Goal: Find specific page/section: Find specific page/section

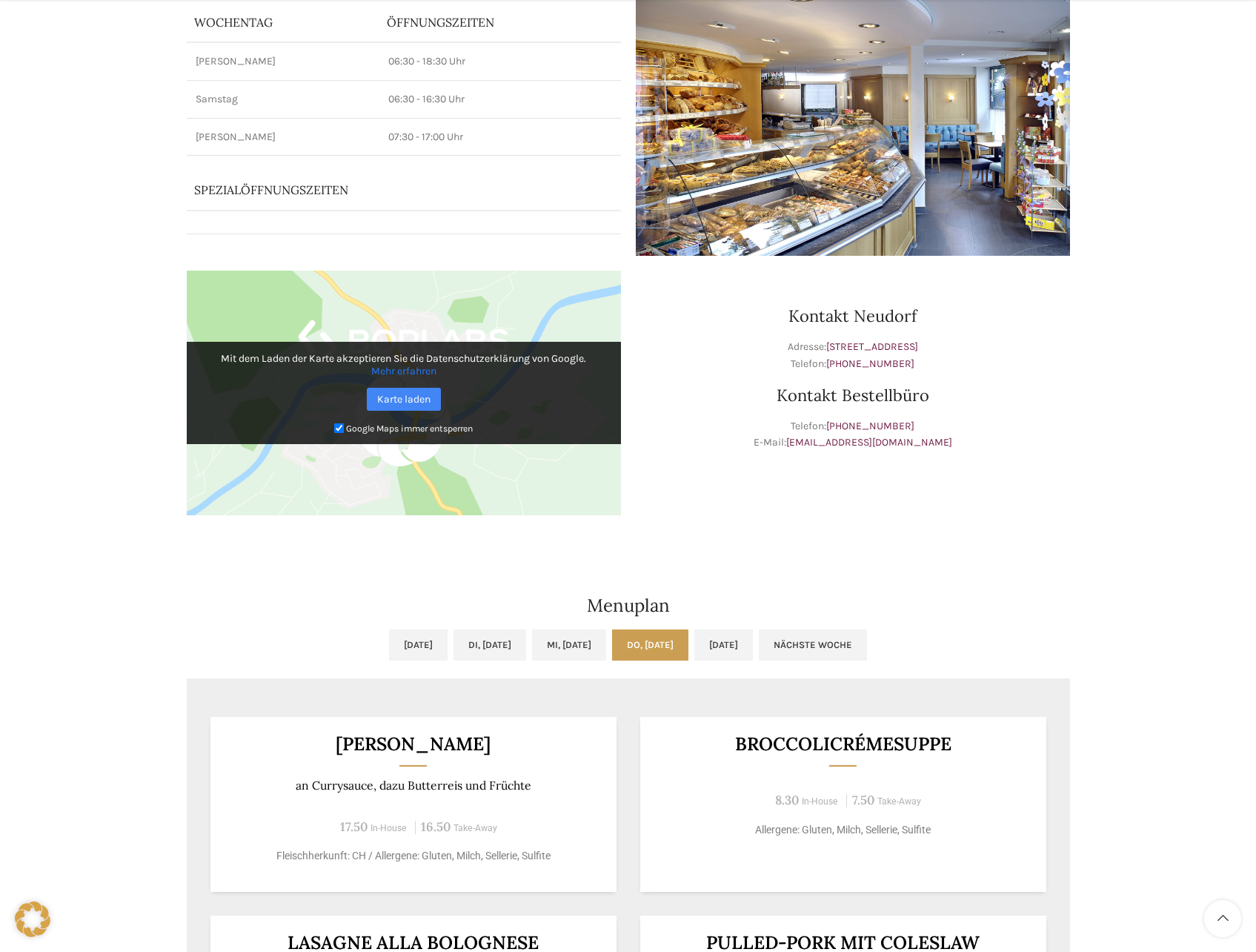
scroll to position [222, 0]
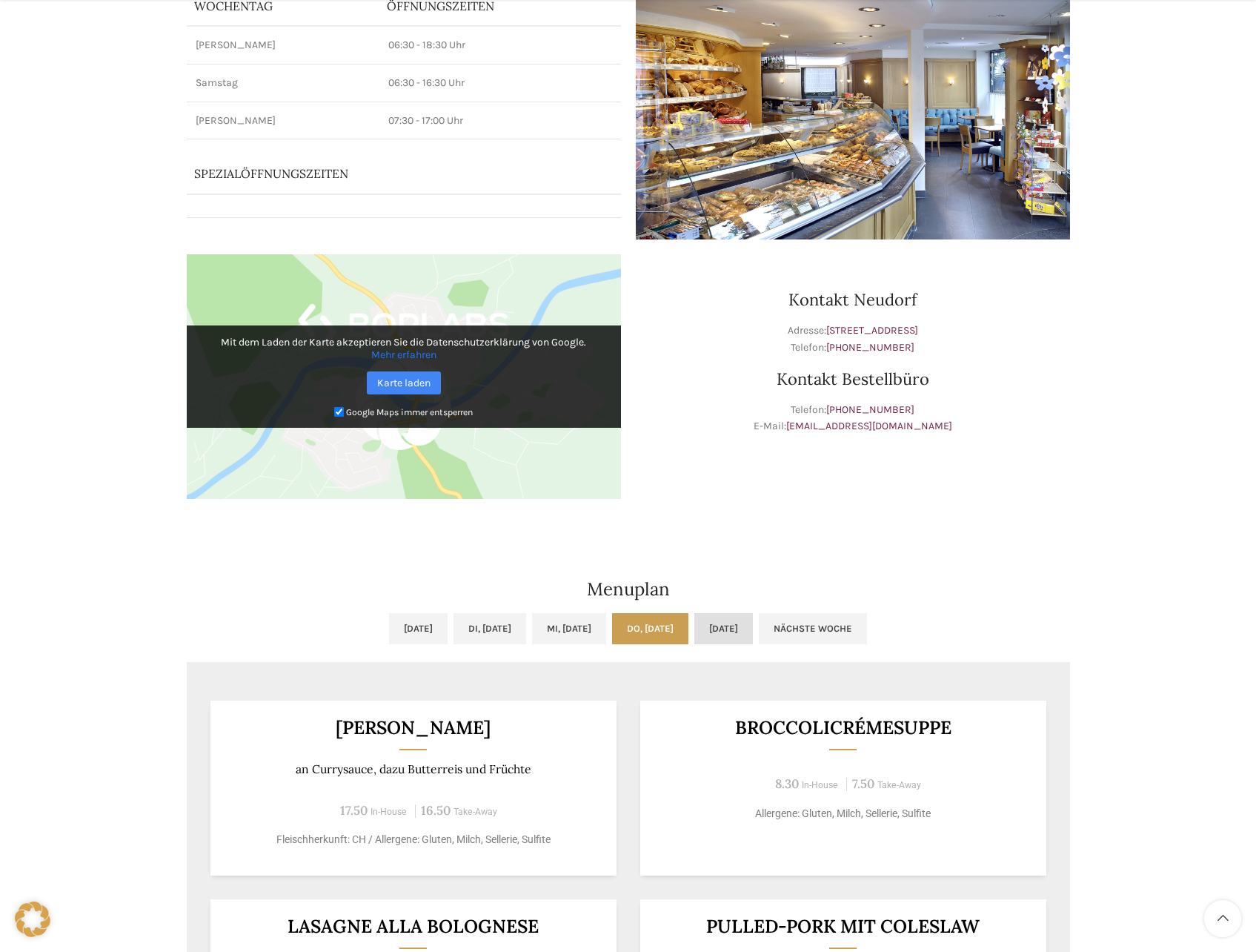
click at [753, 635] on link "Fr, 03.10.2025" at bounding box center [724, 629] width 58 height 32
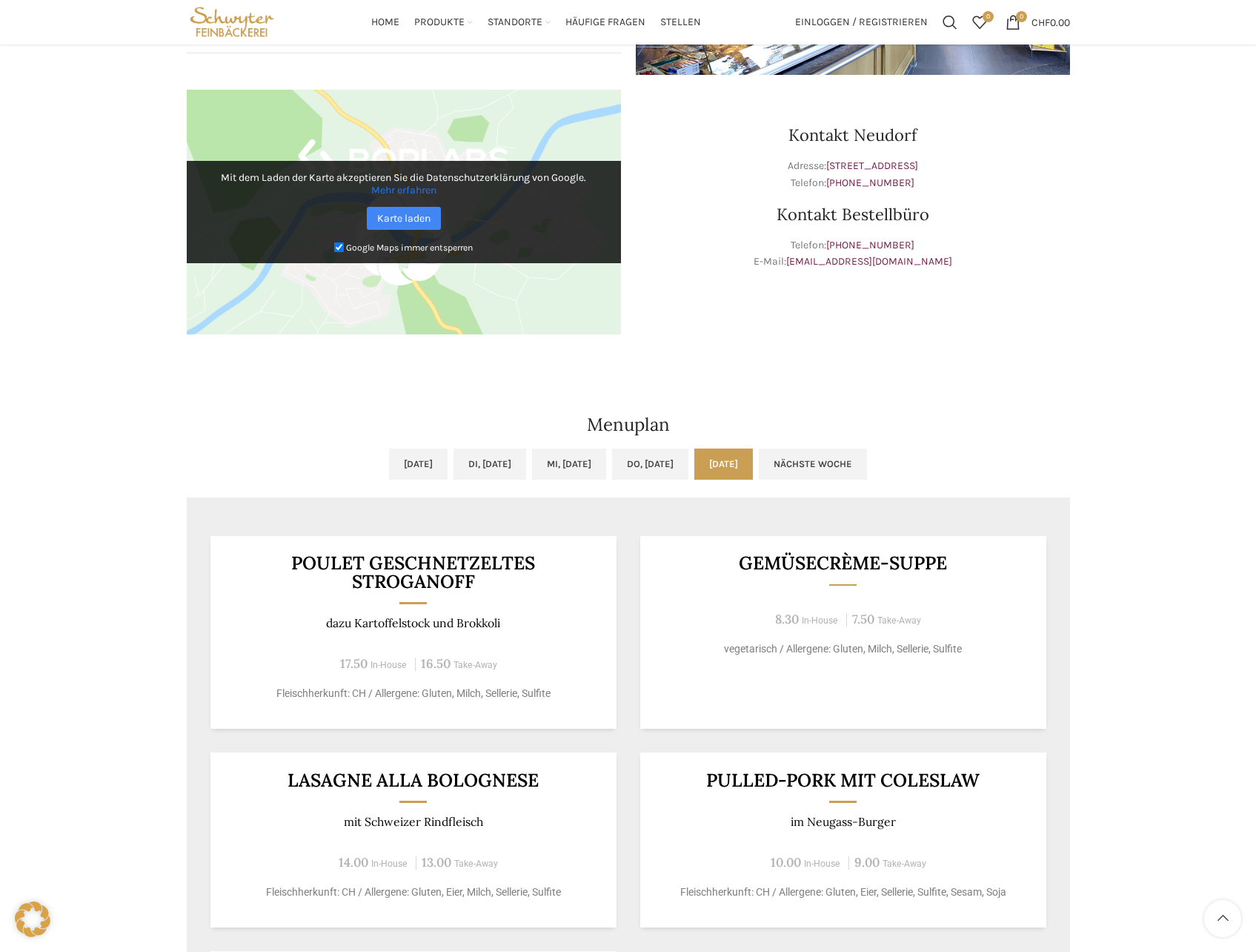
scroll to position [0, 0]
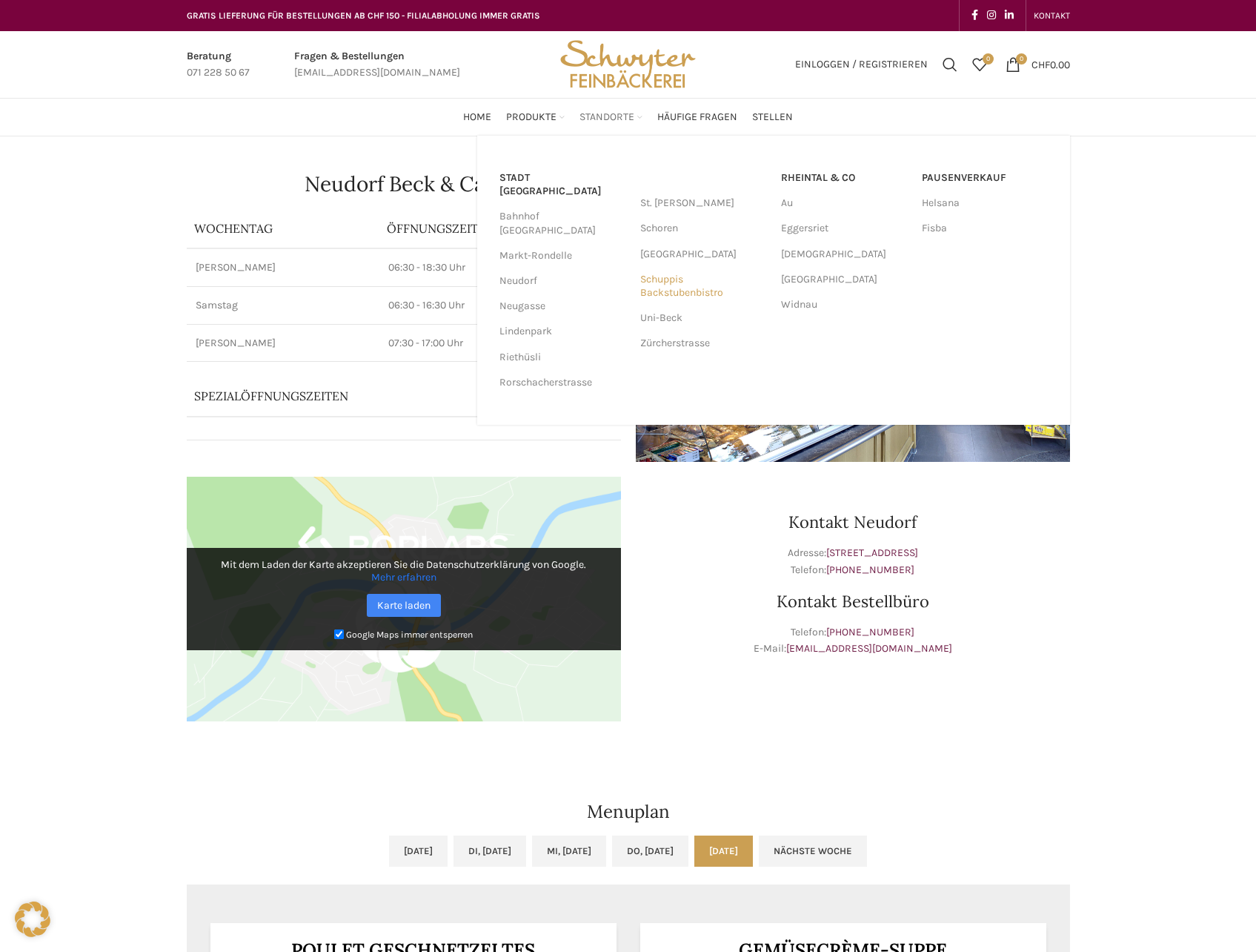
click at [701, 290] on link "Schuppis Backstubenbistro" at bounding box center [703, 286] width 126 height 38
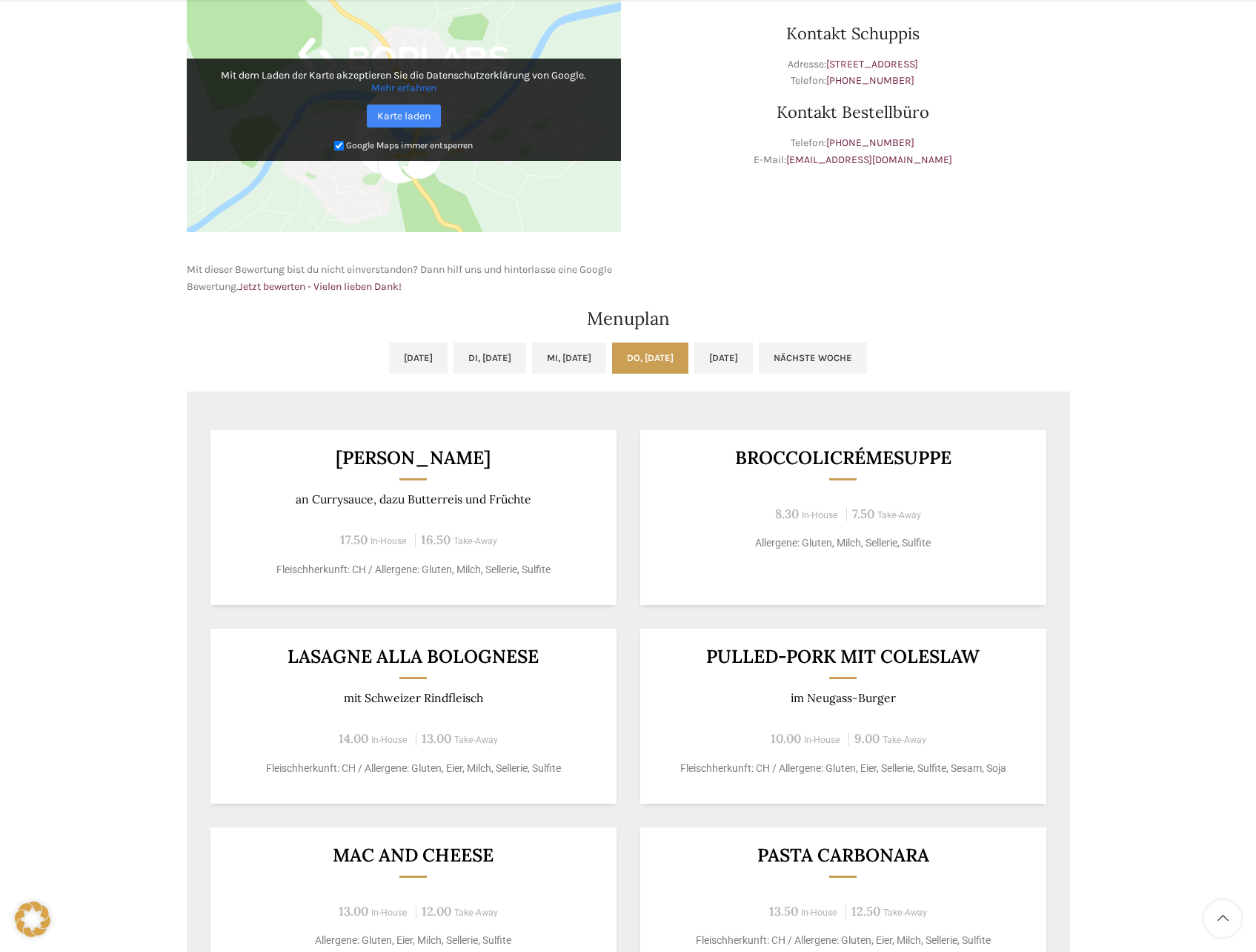
scroll to position [519, 0]
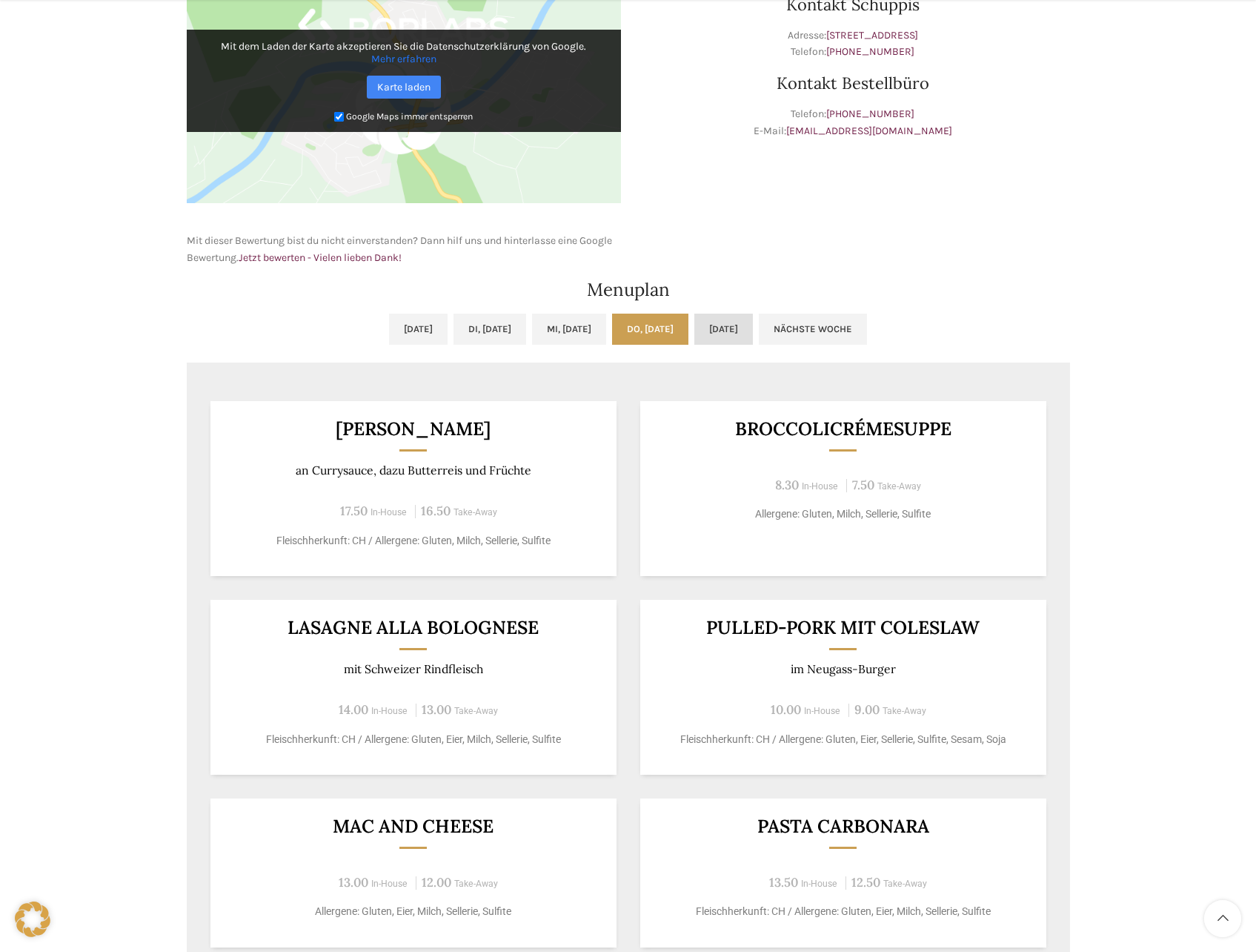
click at [753, 333] on link "Fr, 03.10.2025" at bounding box center [724, 329] width 58 height 32
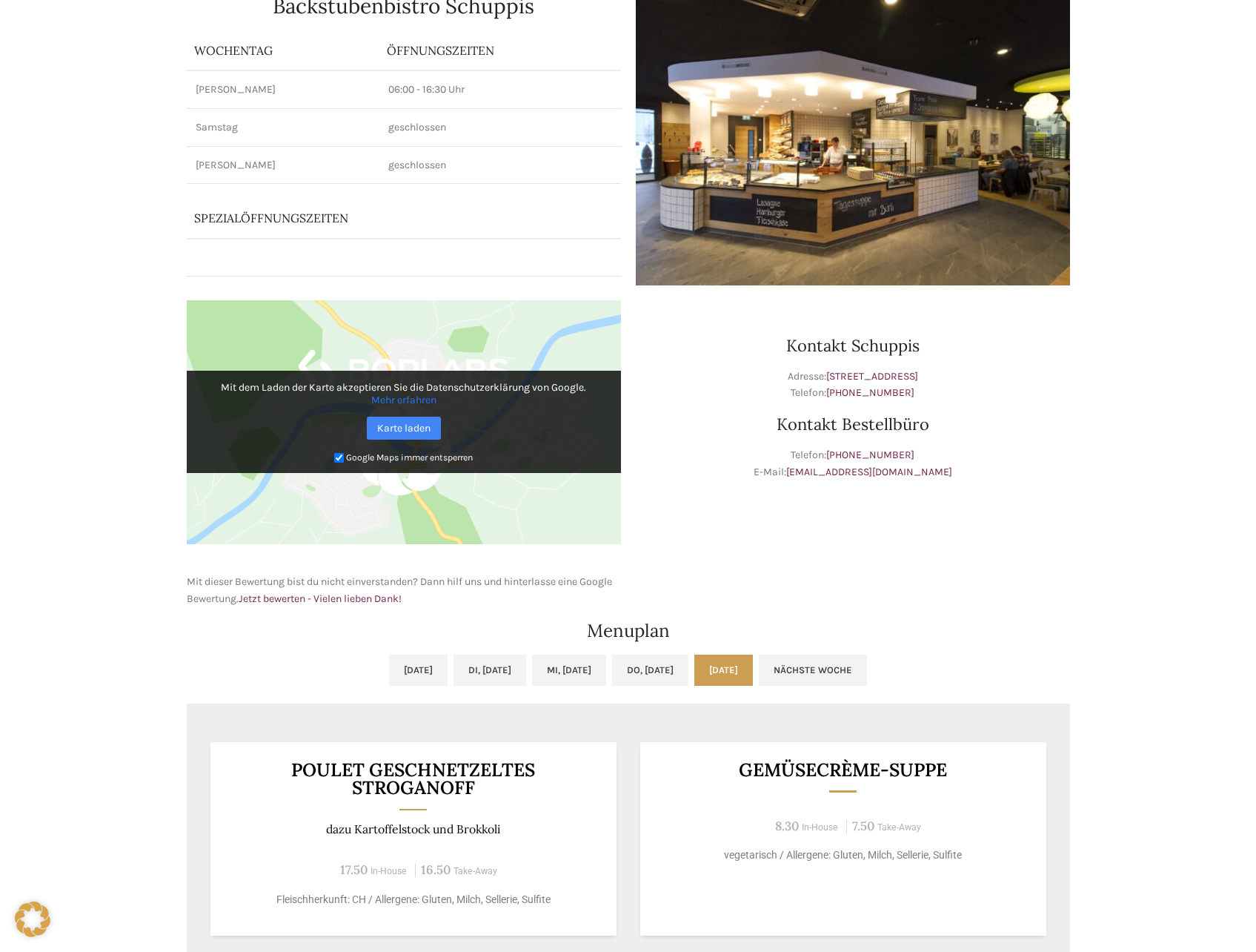
scroll to position [0, 0]
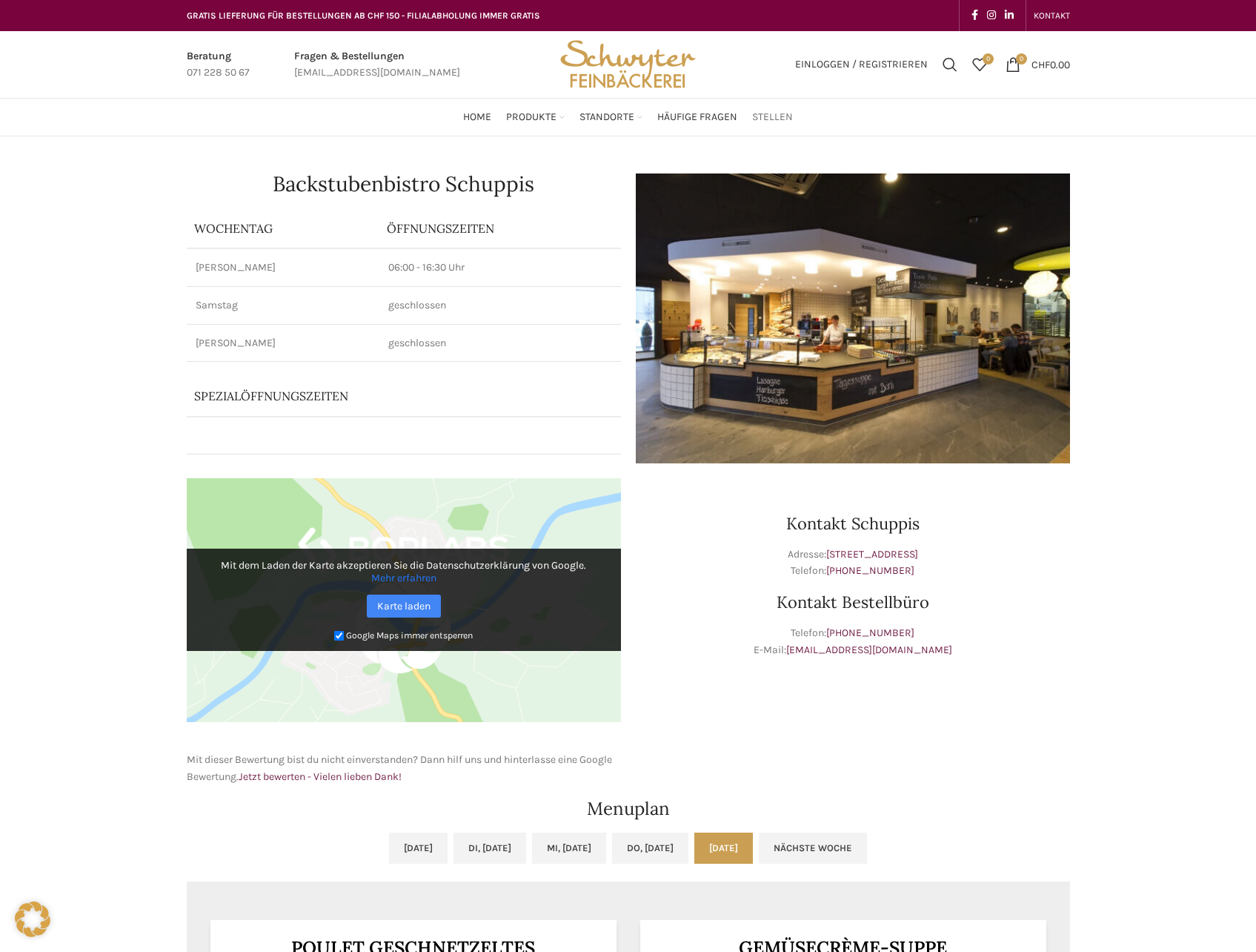
click at [777, 115] on span "Stellen" at bounding box center [772, 118] width 41 height 14
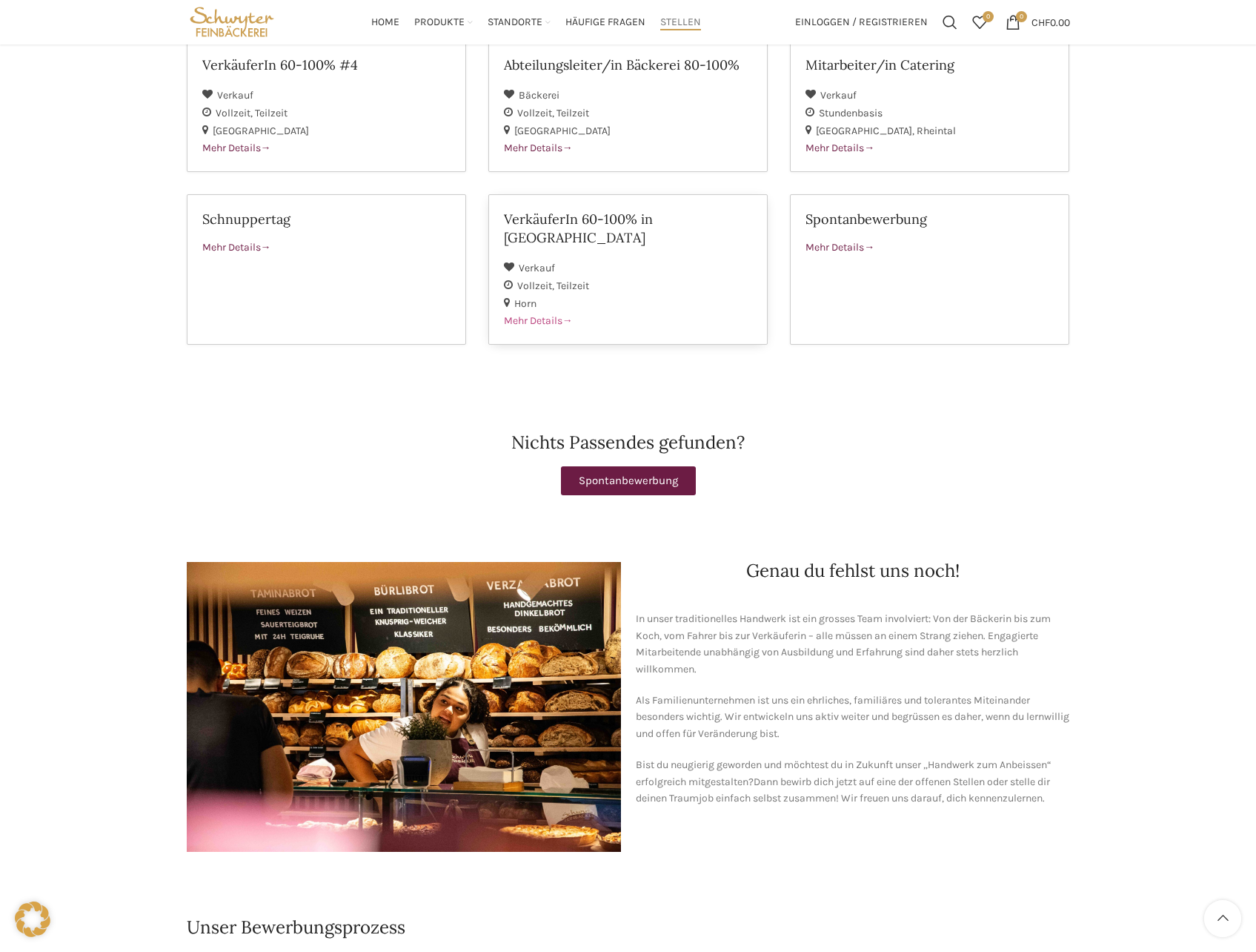
scroll to position [238, 0]
